Goal: Task Accomplishment & Management: Complete application form

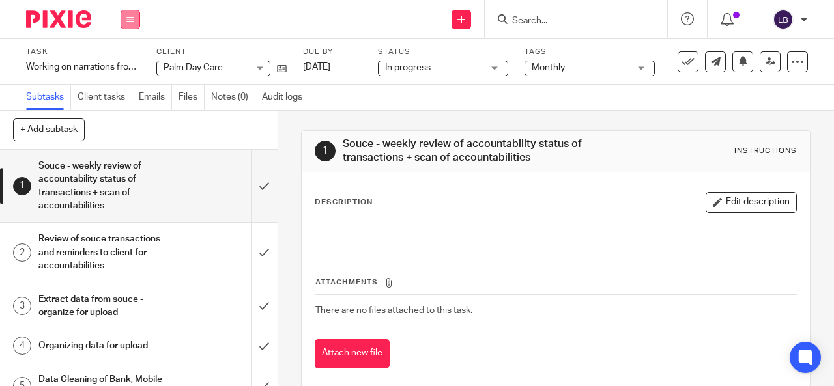
click at [129, 17] on icon at bounding box center [130, 20] width 8 height 8
click at [124, 61] on link "Work" at bounding box center [124, 60] width 23 height 9
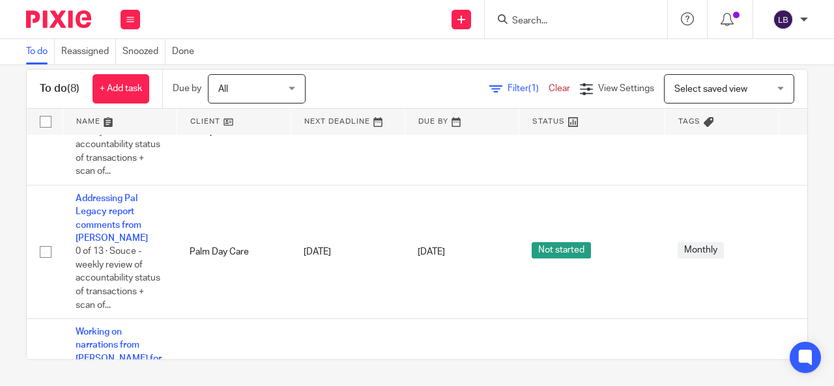
scroll to position [580, 0]
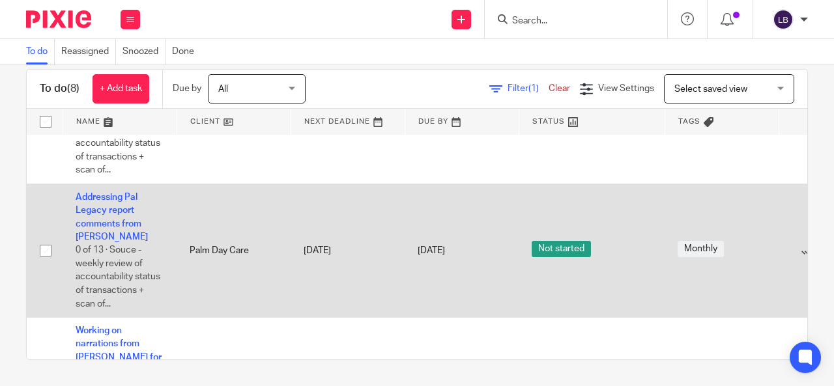
click at [91, 214] on td "Addressing Pal Legacy report comments from Kevin 0 of 13 · Souce - weekly revie…" at bounding box center [120, 251] width 114 height 134
click at [102, 207] on link "Addressing Pal Legacy report comments from [PERSON_NAME]" at bounding box center [112, 217] width 72 height 49
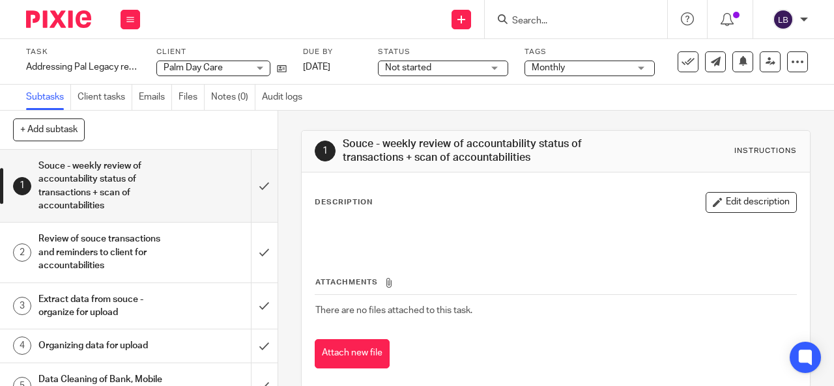
click at [495, 65] on div "Not started Not started" at bounding box center [443, 69] width 130 height 16
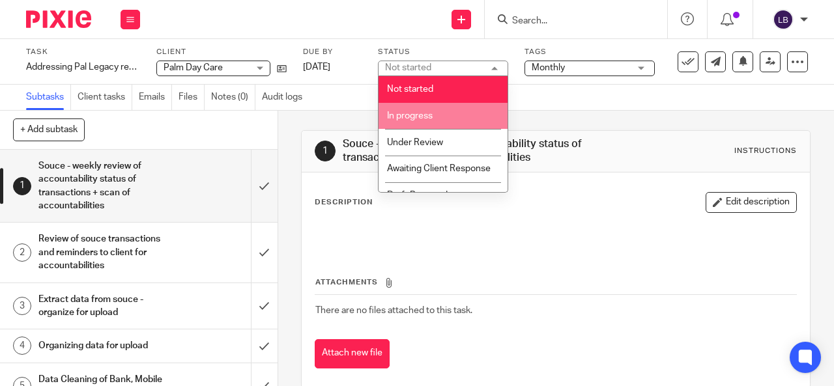
click at [418, 117] on span "In progress" at bounding box center [410, 115] width 46 height 9
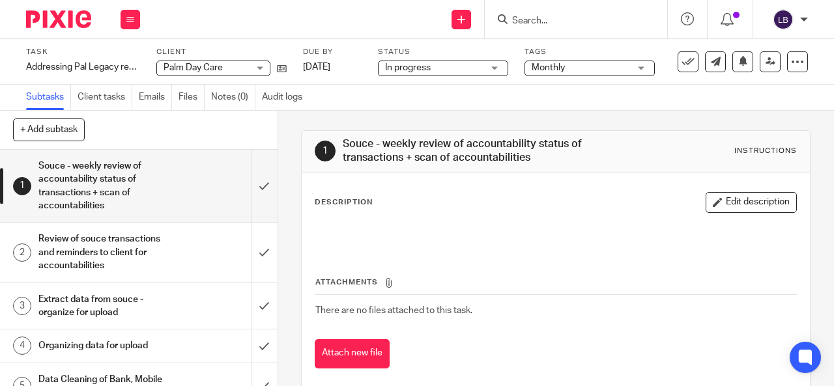
click at [296, 123] on div "1 Souce - weekly review of accountability status of transactions + scan of acco…" at bounding box center [556, 249] width 556 height 276
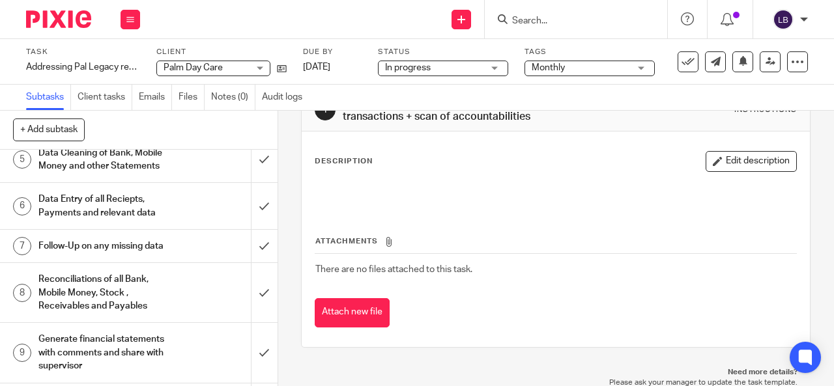
scroll to position [421, 0]
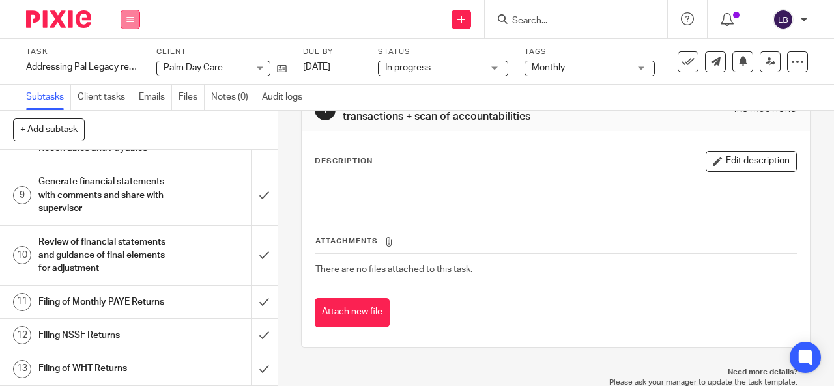
click at [129, 25] on button at bounding box center [131, 20] width 20 height 20
click at [124, 57] on link "Work" at bounding box center [124, 60] width 23 height 9
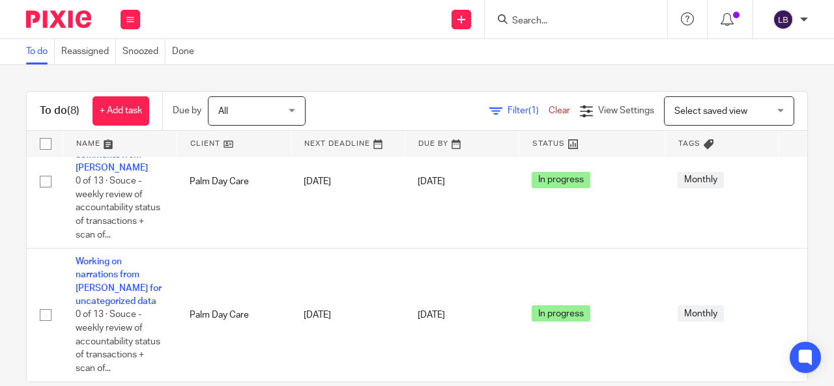
scroll to position [22, 0]
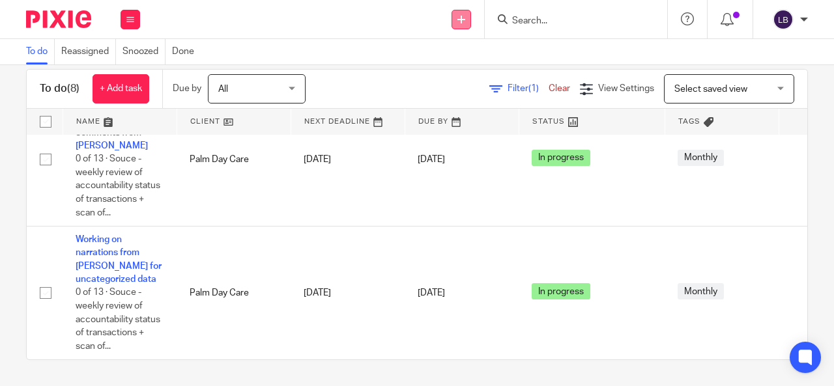
click at [460, 18] on icon at bounding box center [462, 20] width 8 height 8
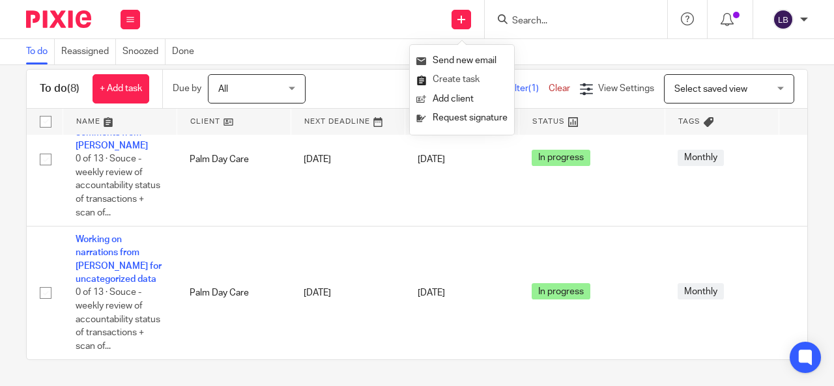
click at [447, 78] on link "Create task" at bounding box center [461, 79] width 91 height 19
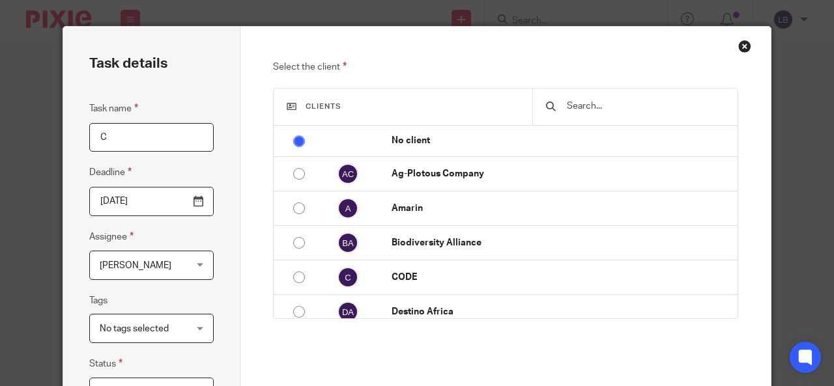
type input "C"
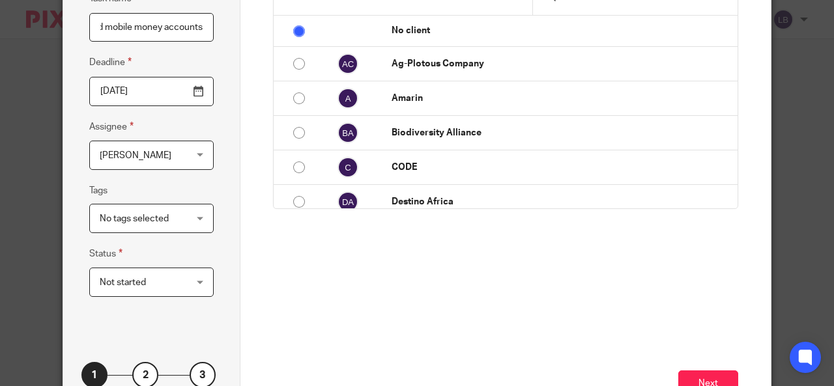
scroll to position [113, 0]
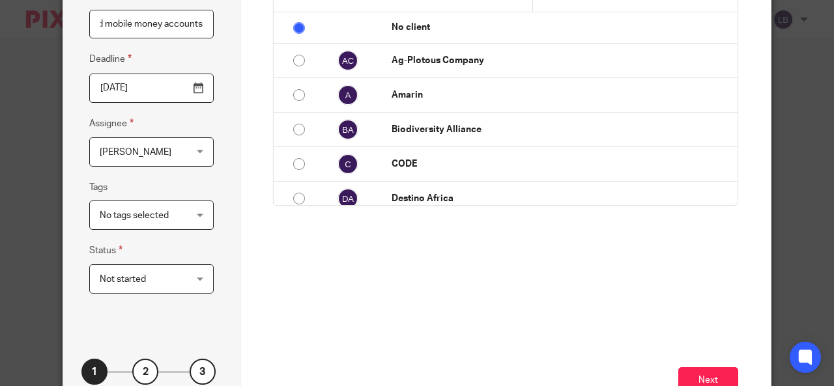
type input "Capturing of data and reconciliations of July 2025 bank and mobile money accoun…"
click at [197, 280] on div "Not started Not started" at bounding box center [151, 279] width 124 height 29
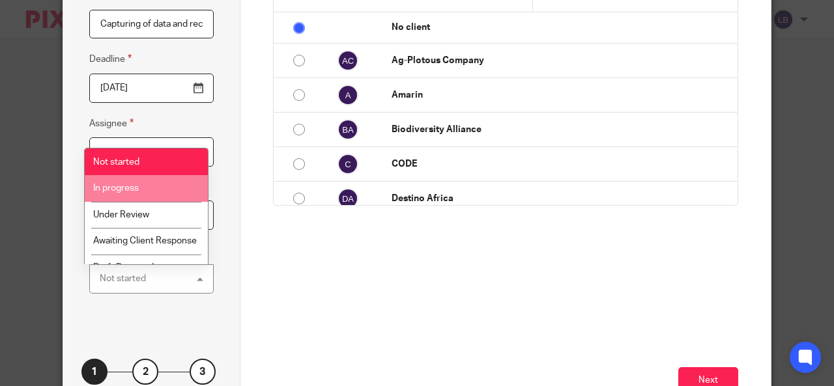
click at [146, 192] on li "In progress" at bounding box center [146, 188] width 123 height 27
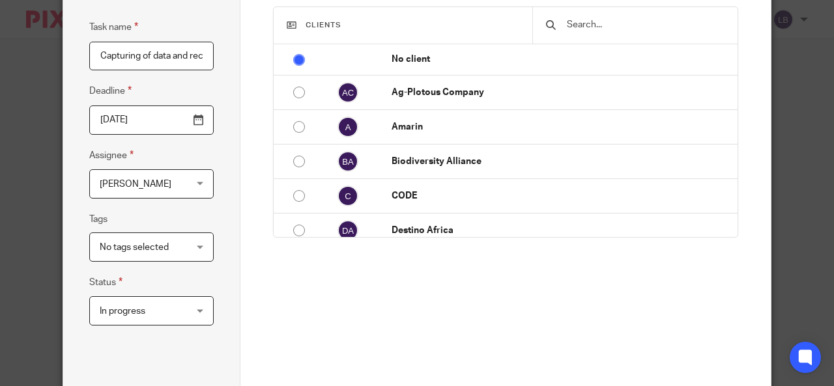
scroll to position [63, 0]
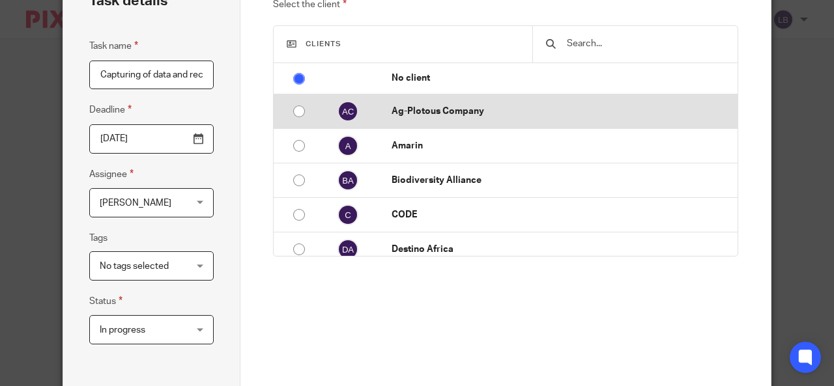
click at [295, 114] on input "radio" at bounding box center [299, 111] width 25 height 25
radio input "false"
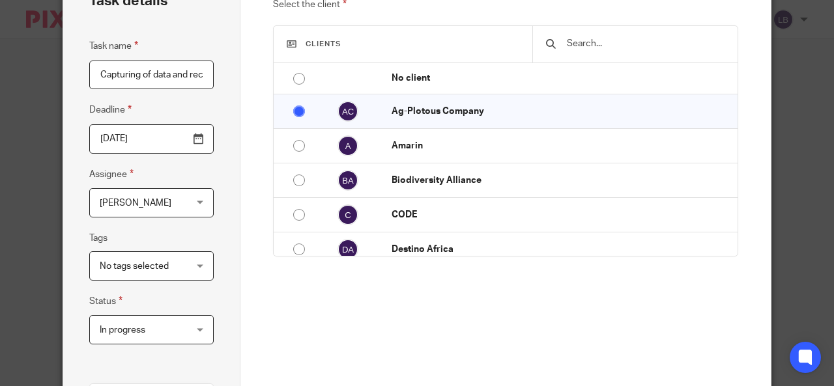
scroll to position [287, 0]
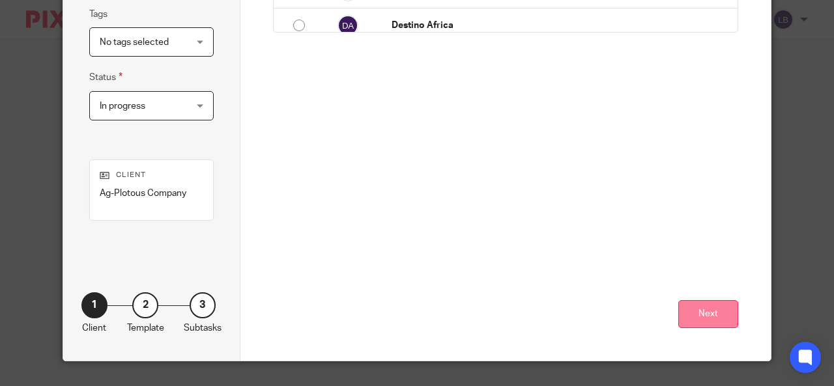
click at [705, 312] on button "Next" at bounding box center [708, 314] width 60 height 28
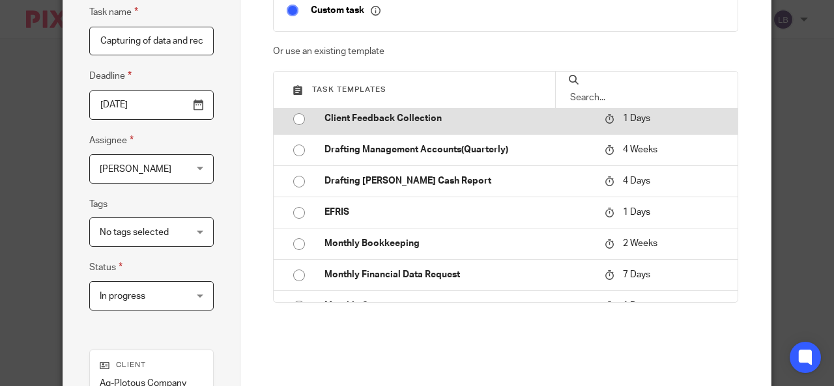
scroll to position [101, 0]
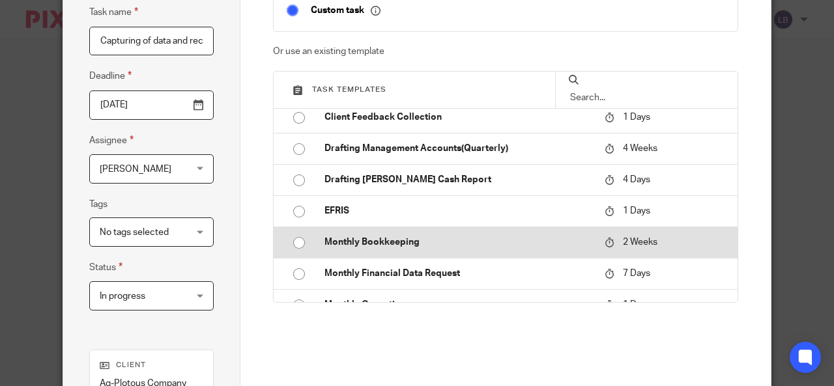
click at [299, 239] on input "radio" at bounding box center [299, 243] width 25 height 25
type input "2025-10-01"
checkbox input "false"
radio input "false"
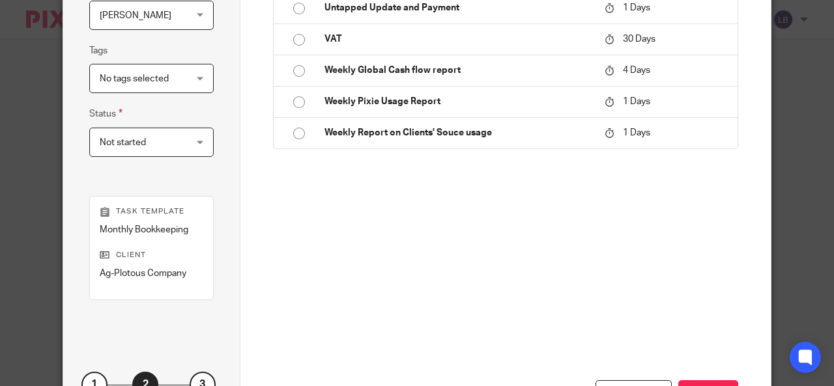
scroll to position [330, 0]
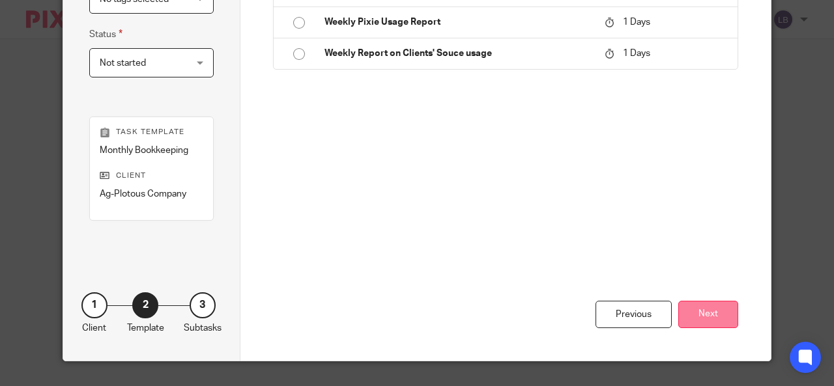
click at [699, 311] on button "Next" at bounding box center [708, 315] width 60 height 28
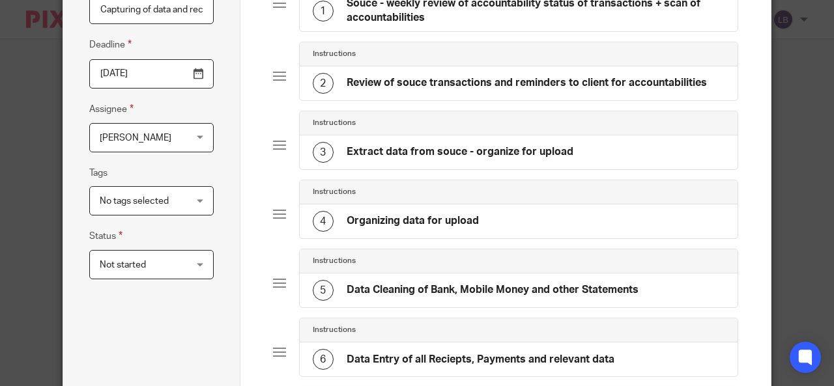
scroll to position [126, 0]
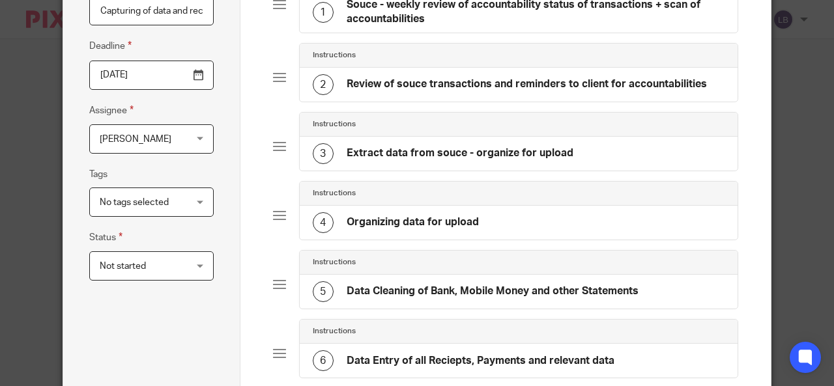
click at [194, 268] on div "Not started Not started" at bounding box center [151, 266] width 124 height 29
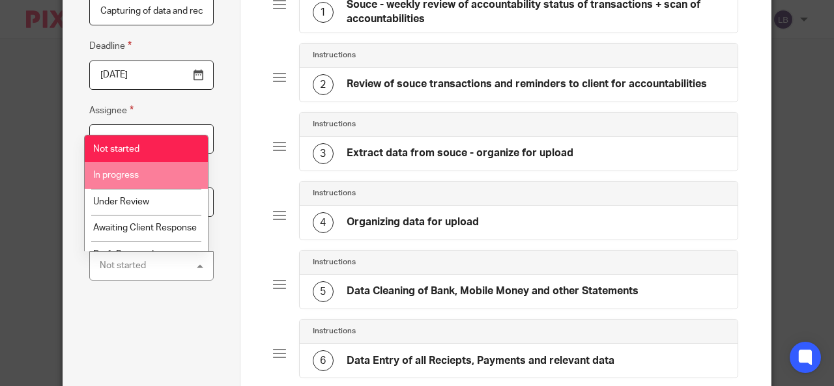
click at [138, 177] on span "In progress" at bounding box center [116, 175] width 46 height 9
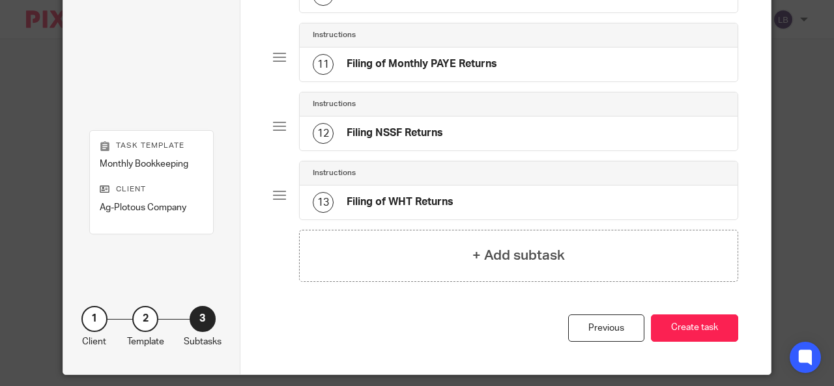
scroll to position [782, 0]
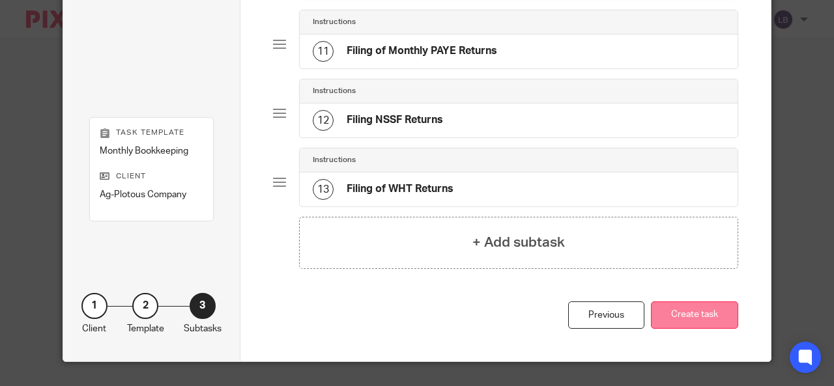
click at [686, 319] on button "Create task" at bounding box center [694, 316] width 87 height 28
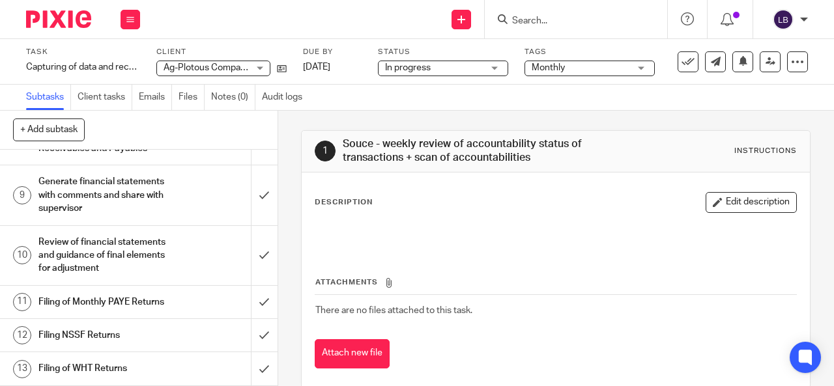
scroll to position [41, 0]
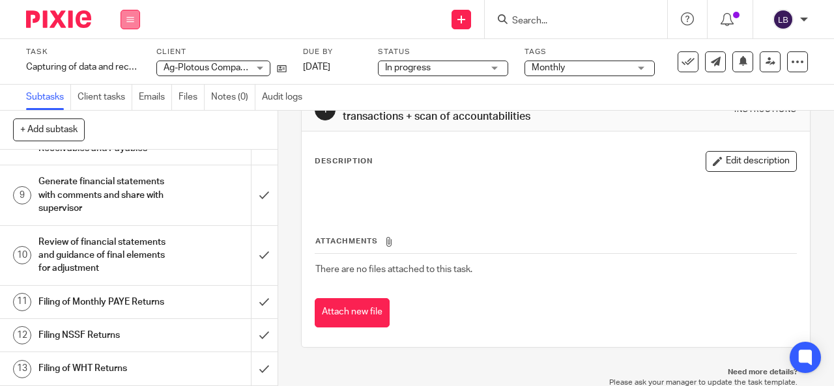
click at [134, 23] on icon at bounding box center [130, 20] width 8 height 8
click at [121, 59] on link "Work" at bounding box center [124, 60] width 23 height 9
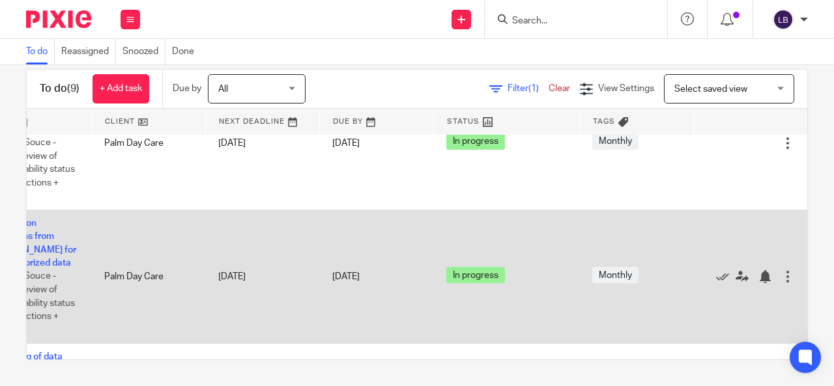
scroll to position [688, 115]
click at [716, 277] on icon at bounding box center [722, 276] width 13 height 13
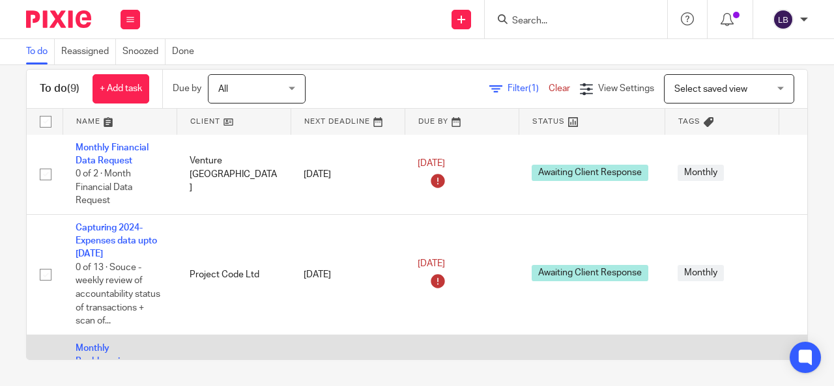
scroll to position [0, 0]
